Goal: Use online tool/utility: Utilize a website feature to perform a specific function

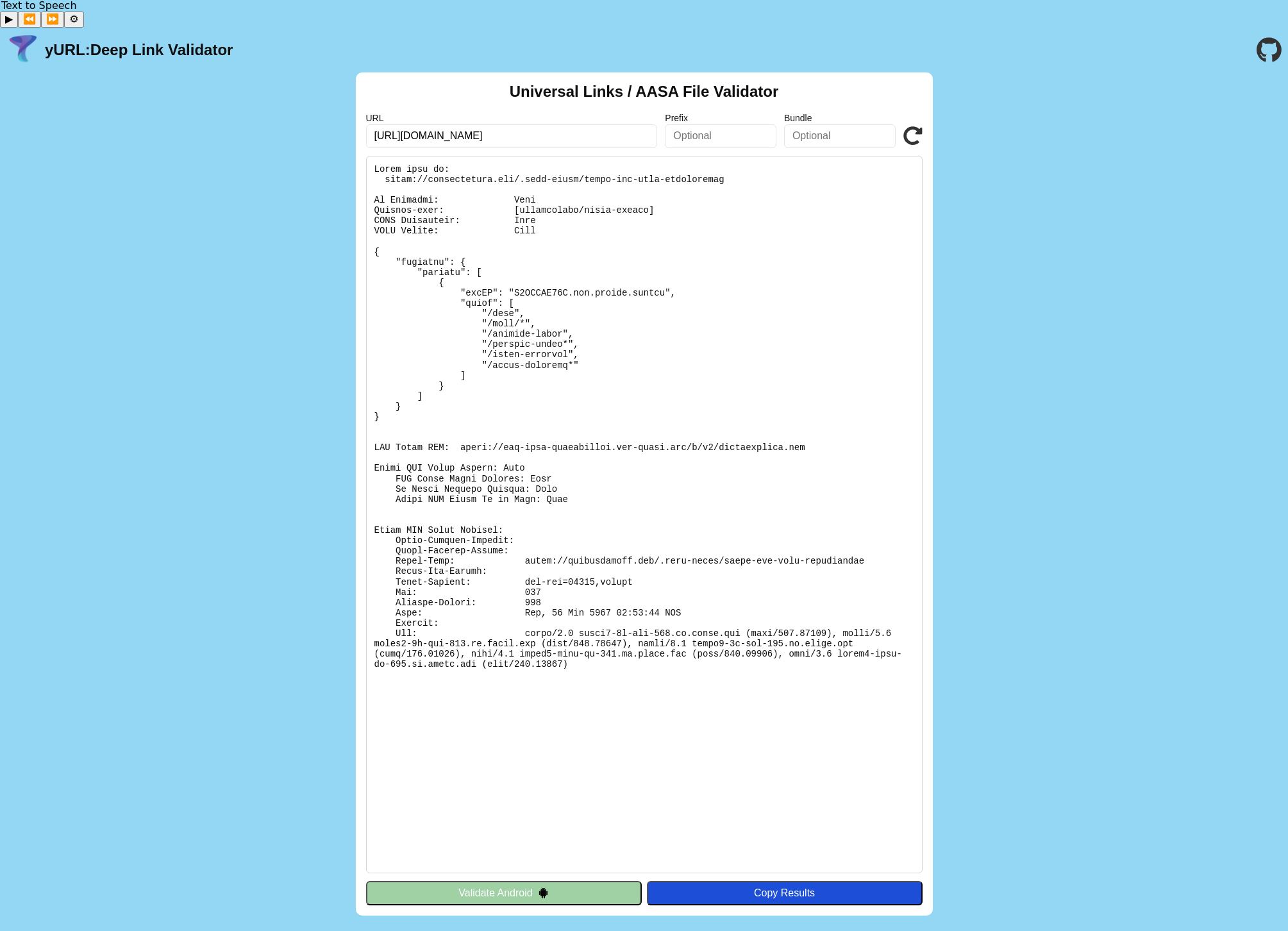
click at [921, 127] on icon at bounding box center [913, 136] width 19 height 19
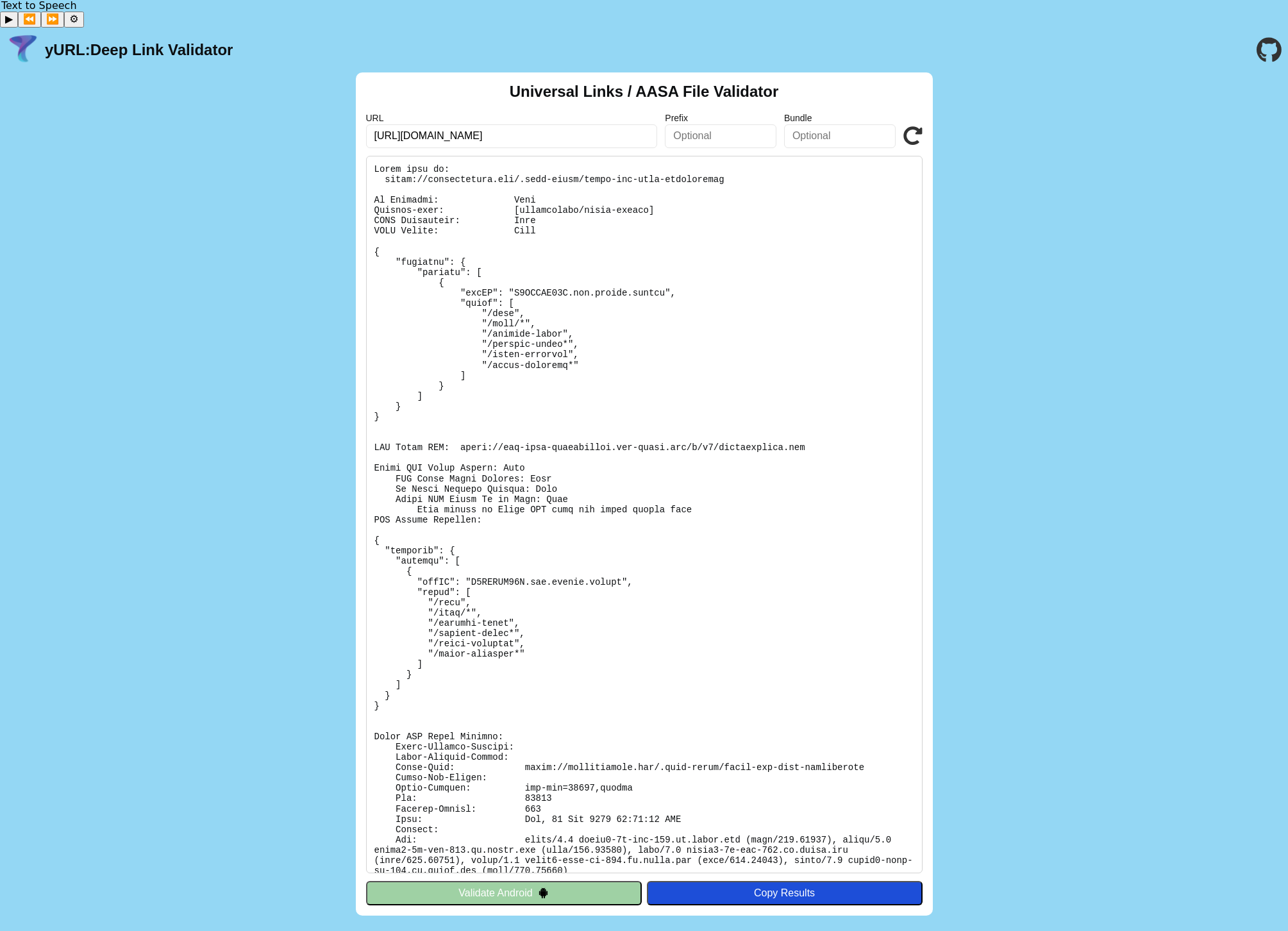
click at [914, 127] on icon at bounding box center [913, 136] width 19 height 19
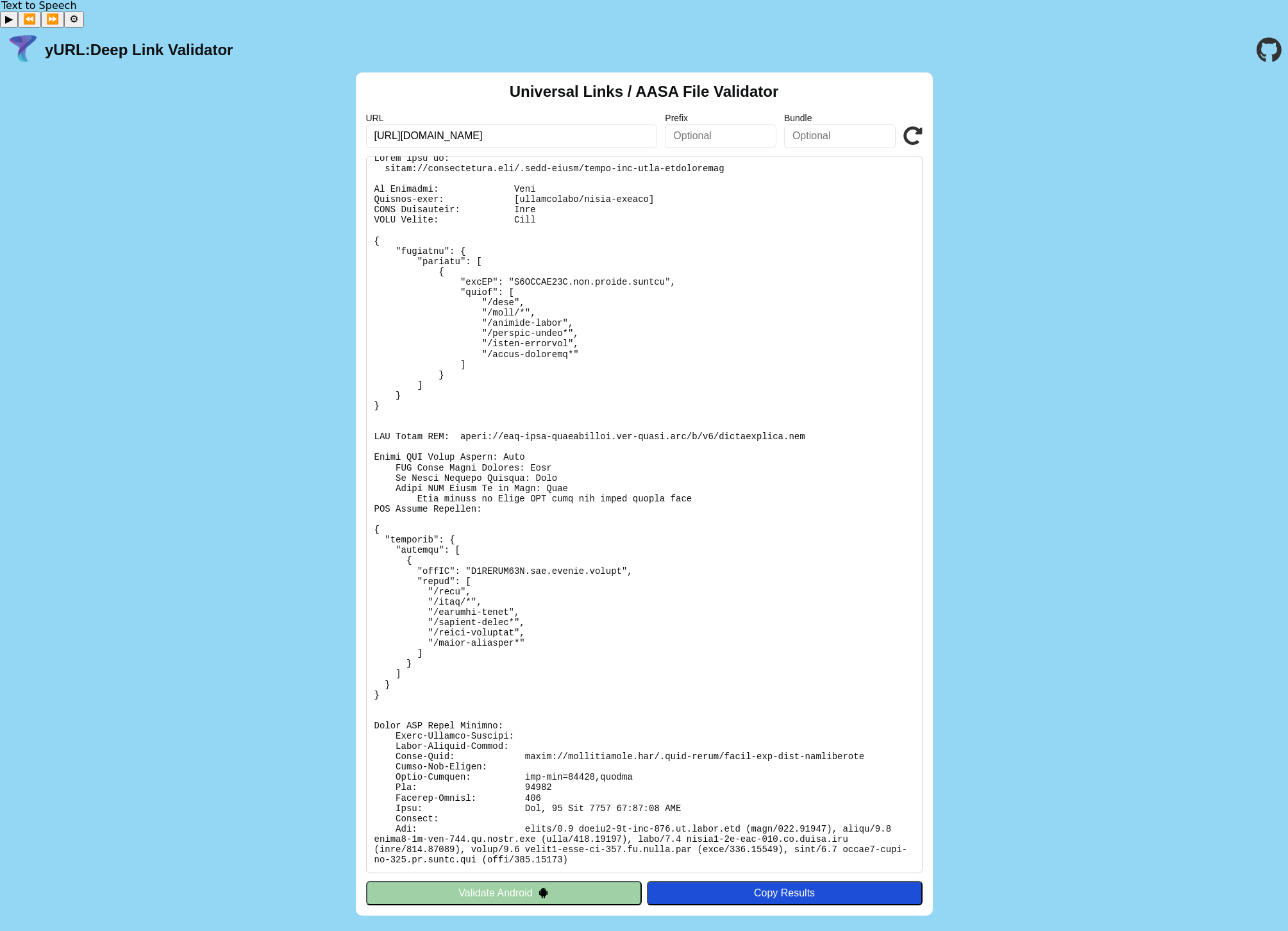
click at [207, 613] on div "Universal Links / AASA File Validator URL https://brewlycoffee.app Prefix Bundl…" at bounding box center [644, 495] width 1288 height 844
